Goal: Information Seeking & Learning: Check status

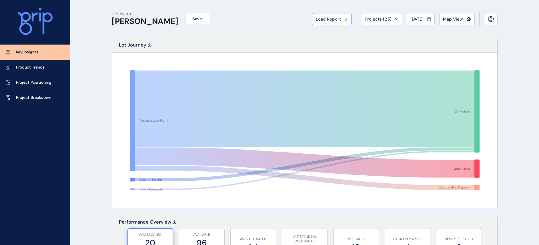
click at [342, 18] on div "Load Report" at bounding box center [332, 19] width 32 height 6
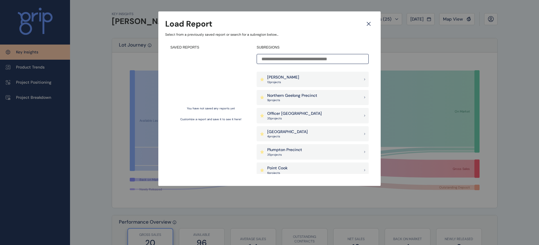
scroll to position [343, 0]
click at [299, 114] on p "Officer [GEOGRAPHIC_DATA]" at bounding box center [294, 114] width 55 height 6
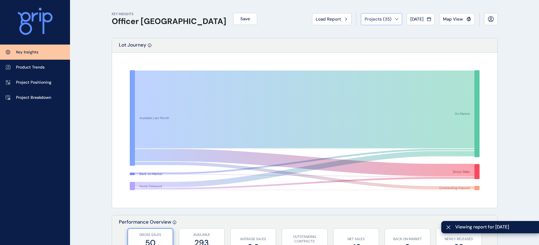
click at [393, 19] on button "Projects ( 35 )" at bounding box center [381, 19] width 41 height 12
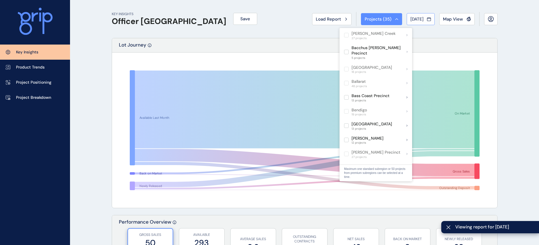
click at [423, 19] on span "[DATE]" at bounding box center [416, 19] width 13 height 6
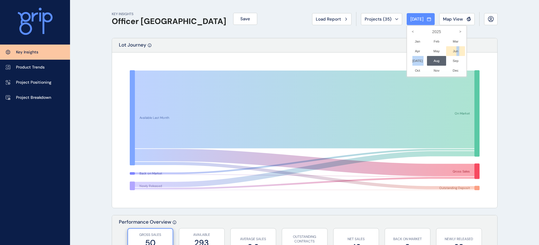
drag, startPoint x: 427, startPoint y: 61, endPoint x: 450, endPoint y: 49, distance: 25.4
click at [450, 49] on ul "Jan No report is available for this period. New months are usually published 5 …" at bounding box center [436, 56] width 57 height 39
click at [364, 45] on div at bounding box center [269, 122] width 539 height 245
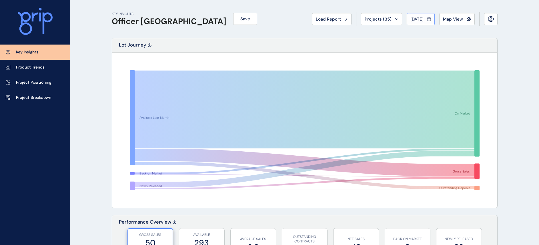
click at [428, 21] on icon at bounding box center [428, 19] width 3 height 3
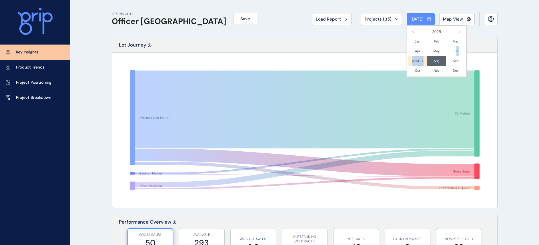
click at [411, 60] on li "[DATE] No report is available for this period. New months are usually published…" at bounding box center [417, 61] width 19 height 10
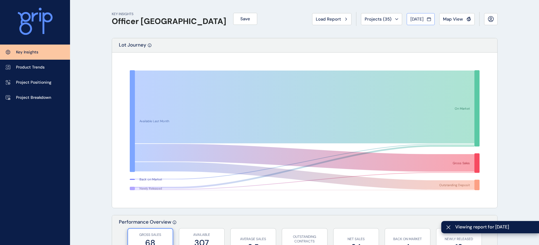
click at [429, 21] on icon at bounding box center [428, 19] width 3 height 3
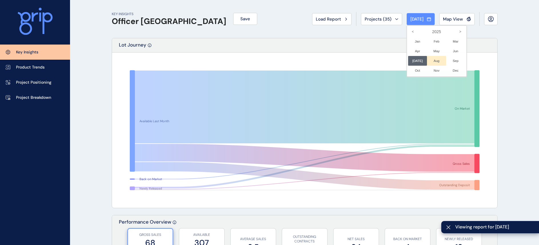
click at [431, 61] on li "Aug No report is available for this period. New months are usually published 5 …" at bounding box center [436, 61] width 19 height 10
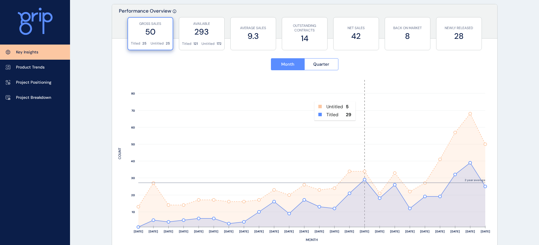
scroll to position [172, 0]
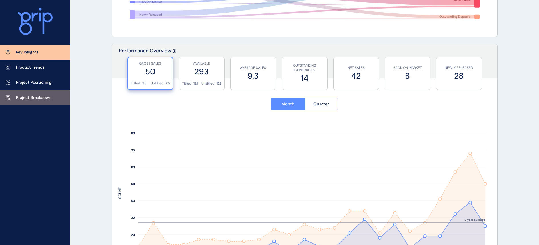
click at [40, 97] on p "Project Breakdown" at bounding box center [33, 98] width 35 height 6
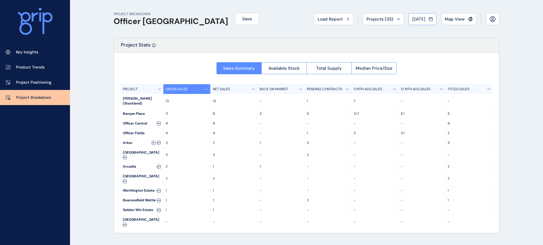
click at [434, 19] on button "[DATE]" at bounding box center [423, 19] width 28 height 12
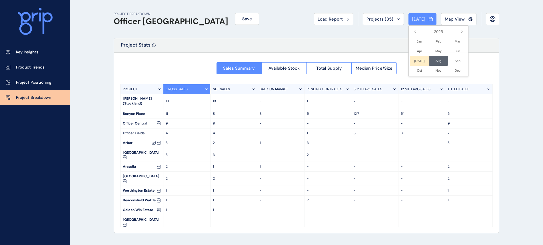
click at [415, 61] on li "[DATE] No report is available for this period. New months are usually published…" at bounding box center [419, 61] width 19 height 10
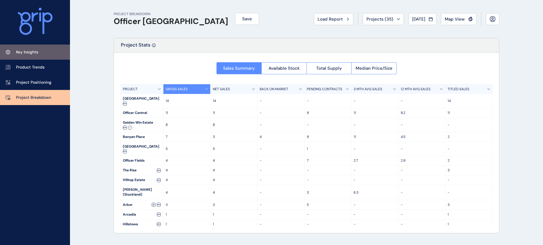
click at [37, 52] on p "Key Insights" at bounding box center [27, 52] width 22 height 6
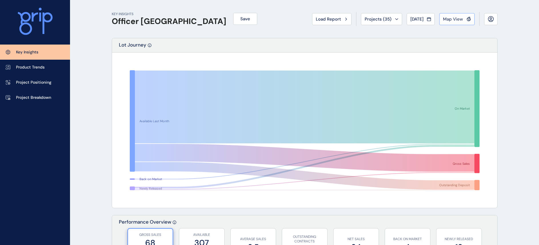
click at [461, 19] on span "Map View" at bounding box center [453, 19] width 20 height 6
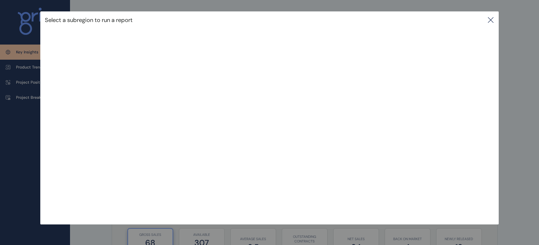
click at [494, 17] on icon at bounding box center [490, 20] width 7 height 7
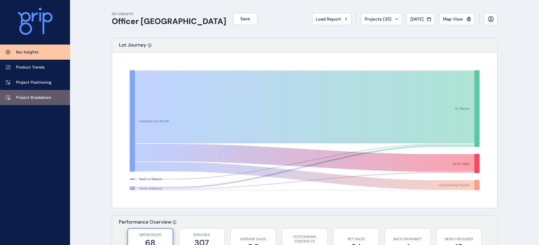
click at [43, 98] on p "Project Breakdown" at bounding box center [33, 98] width 35 height 6
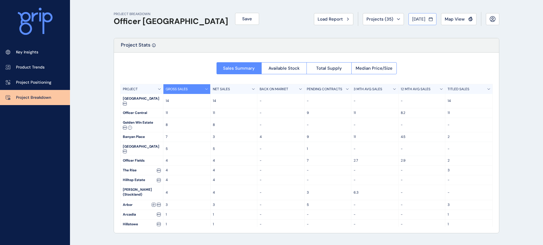
click at [430, 21] on icon at bounding box center [431, 19] width 4 height 6
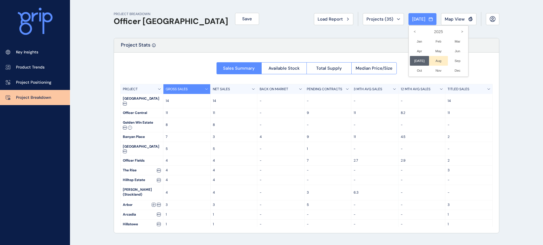
click at [438, 62] on li "Aug No report is available for this period. New months are usually published 5 …" at bounding box center [438, 61] width 19 height 10
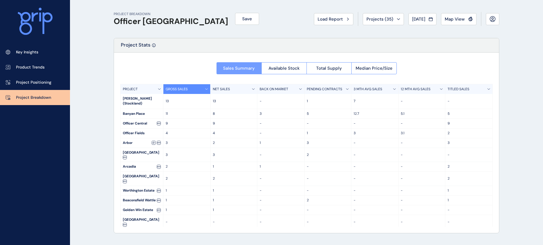
click at [241, 70] on span "Sales Summary" at bounding box center [239, 68] width 32 height 6
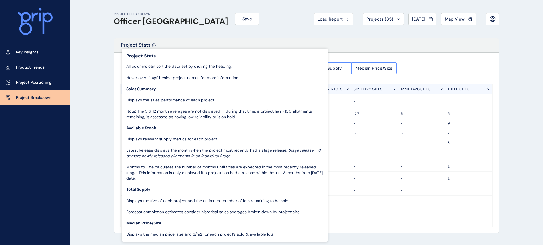
click at [154, 45] on icon at bounding box center [154, 45] width 0 height 1
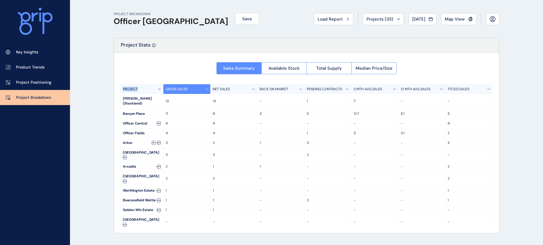
click at [154, 45] on icon at bounding box center [154, 45] width 0 height 1
click at [33, 52] on p "Key Insights" at bounding box center [27, 52] width 22 height 6
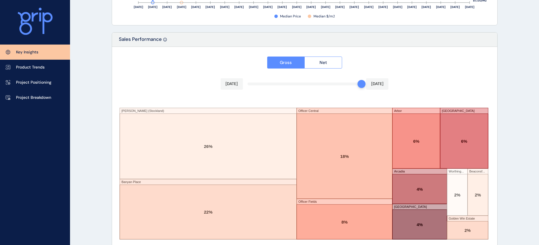
scroll to position [958, 0]
